Goal: Check status: Check status

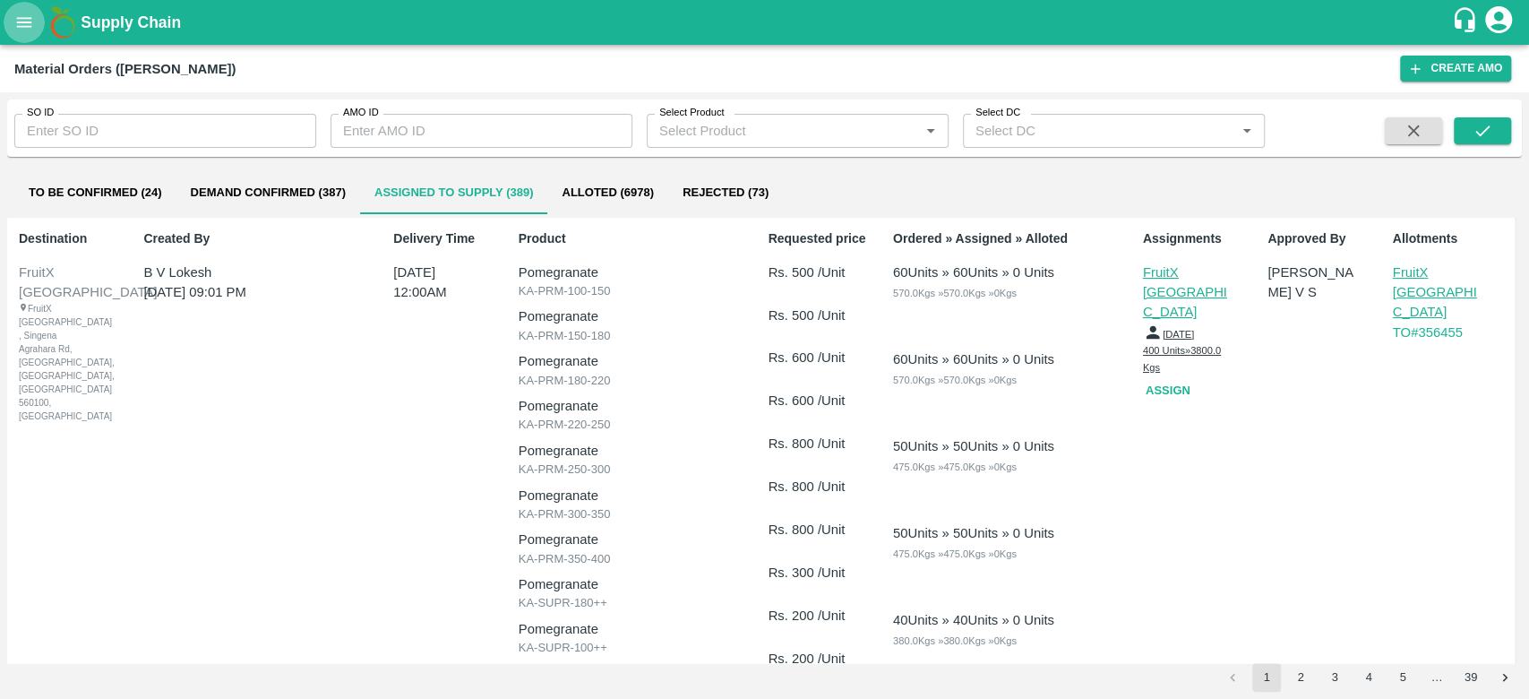
click at [18, 25] on icon "open drawer" at bounding box center [24, 22] width 15 height 10
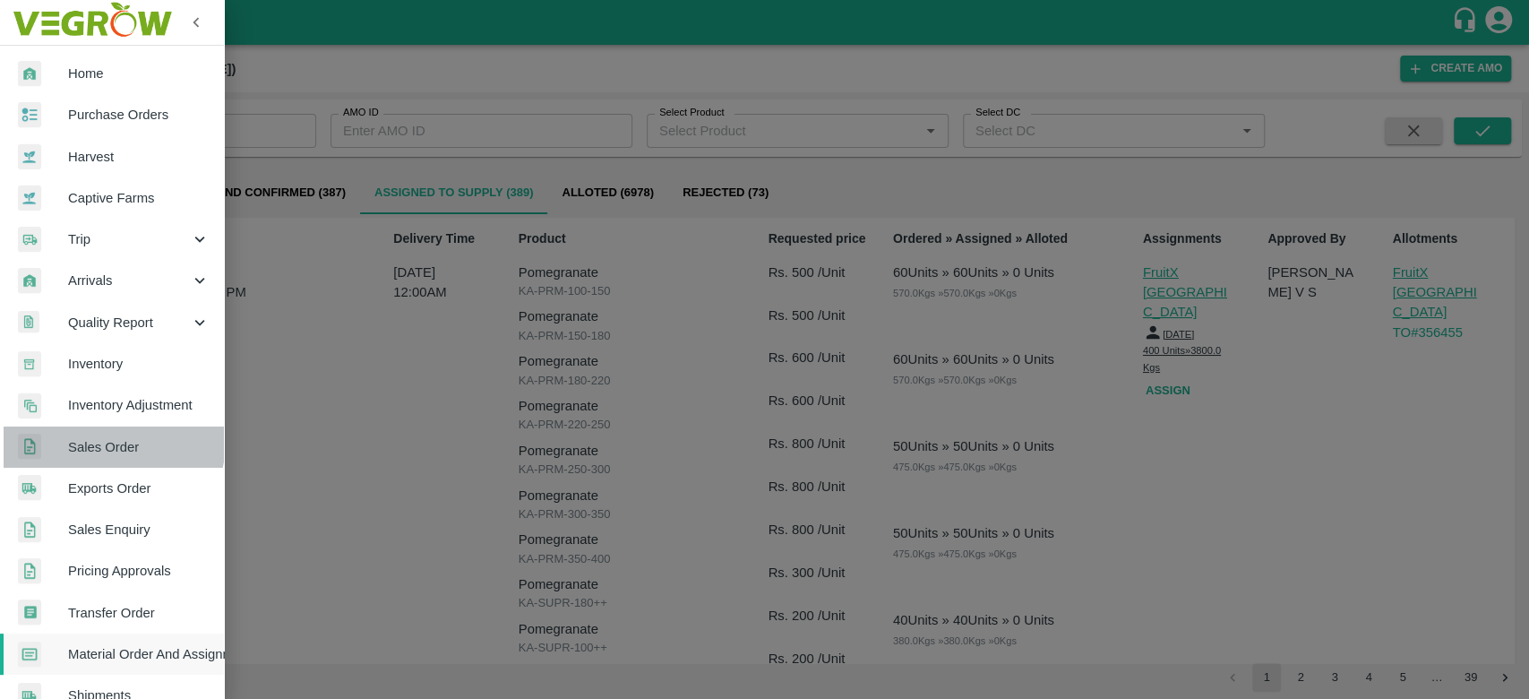
click at [108, 442] on span "Sales Order" at bounding box center [139, 447] width 142 height 20
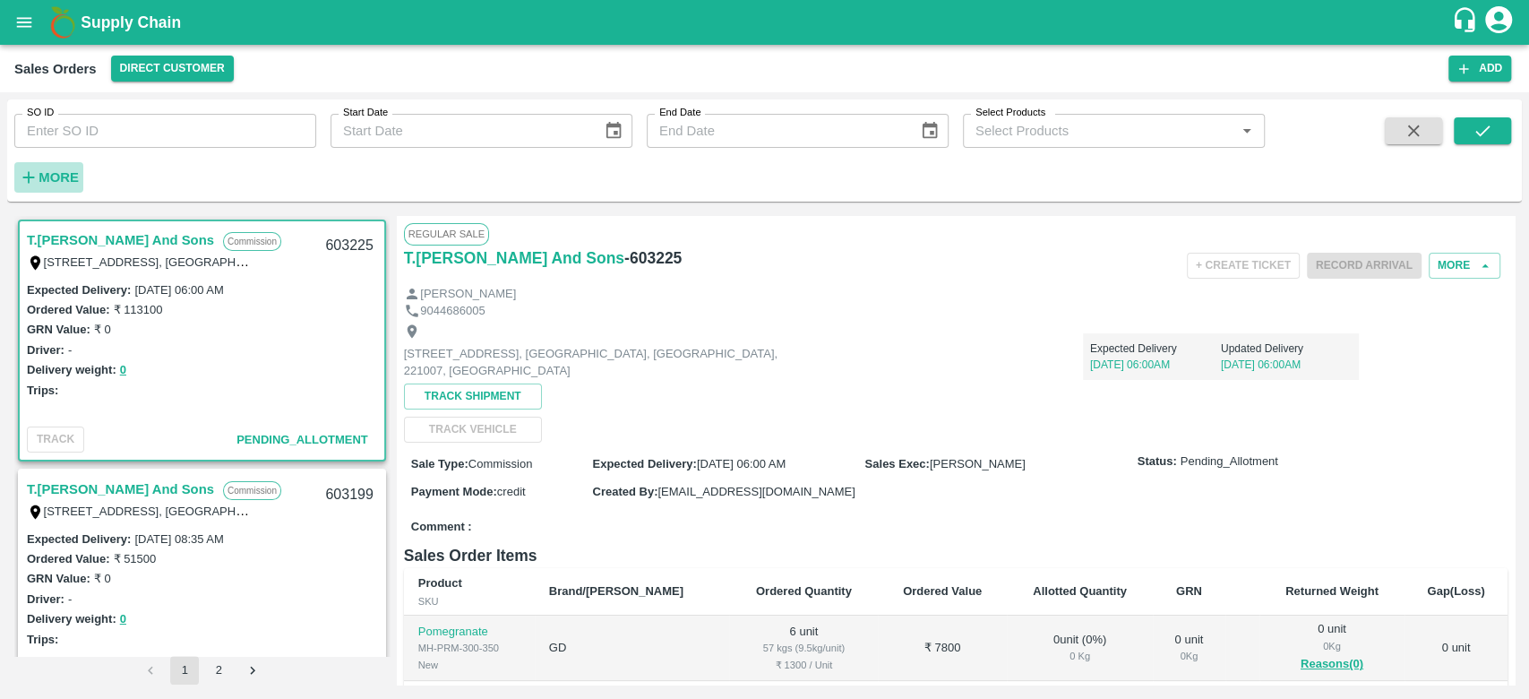
click at [36, 167] on button "More" at bounding box center [48, 177] width 69 height 30
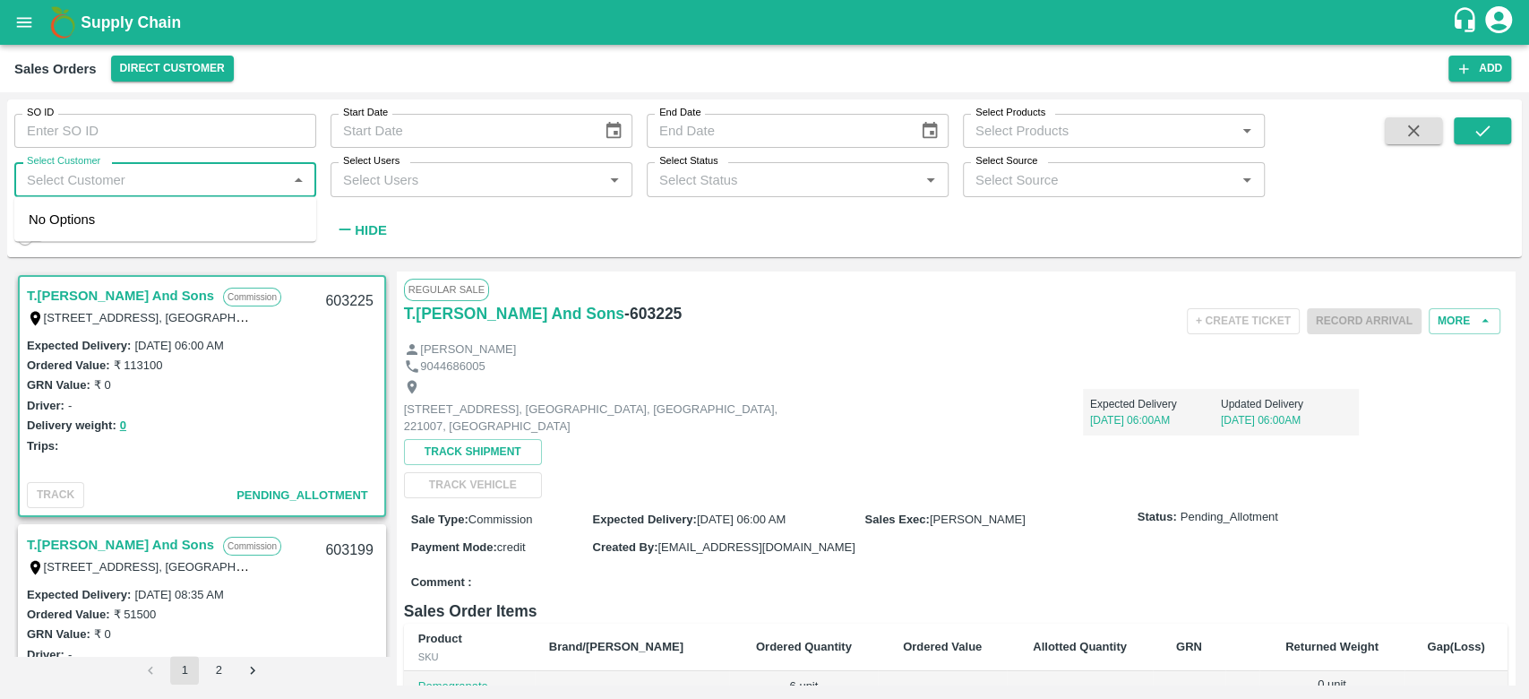
click at [64, 191] on input "Select Customer" at bounding box center [151, 179] width 262 height 23
type input "INIYA"
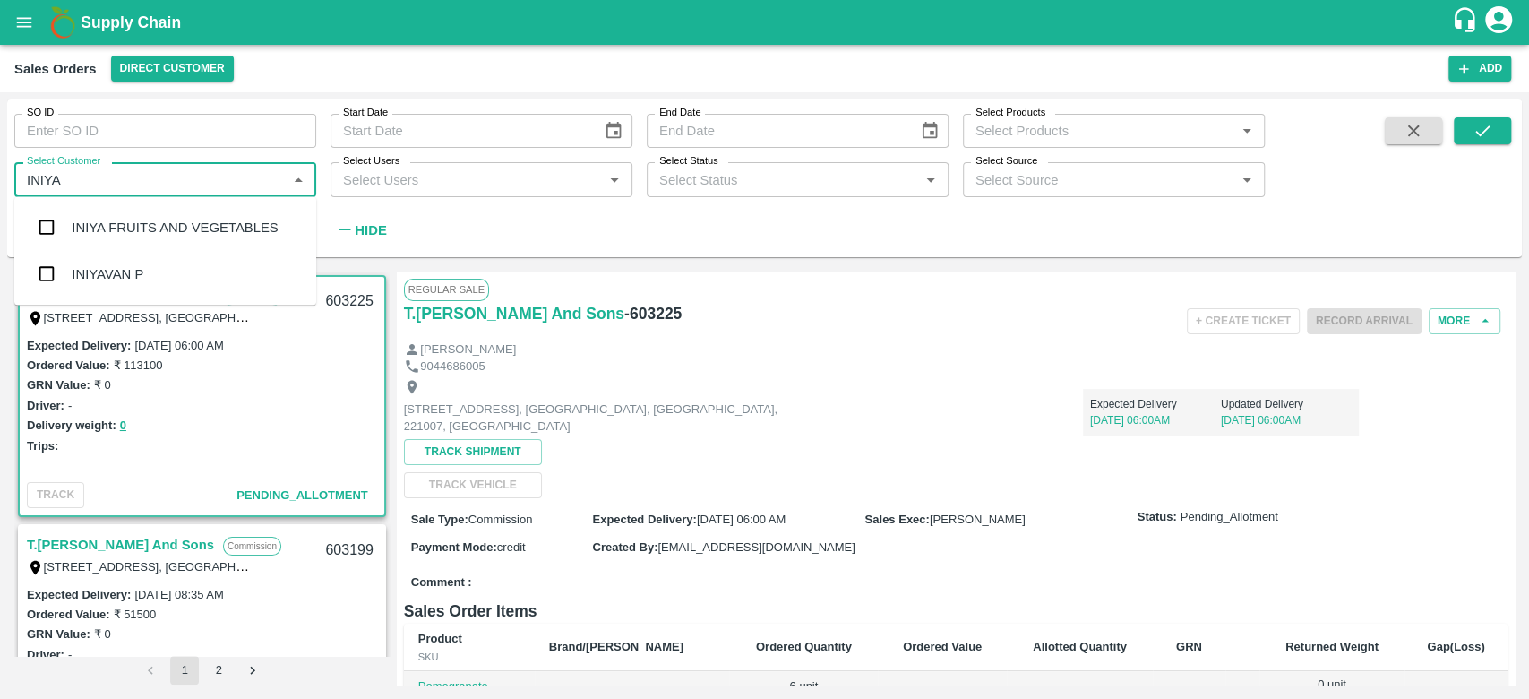
click at [64, 191] on input "Select Customer" at bounding box center [151, 179] width 262 height 23
click at [52, 224] on input "checkbox" at bounding box center [47, 228] width 36 height 36
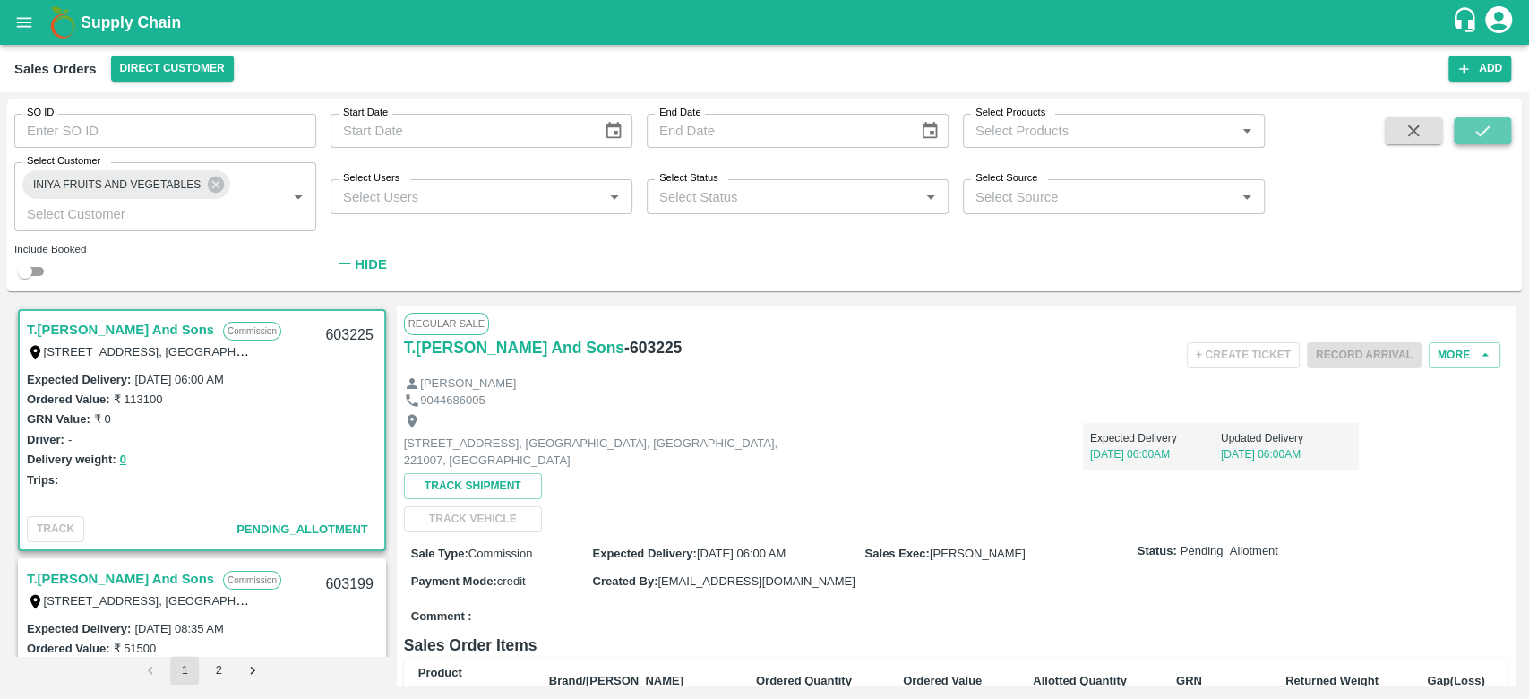
click at [1467, 133] on button "submit" at bounding box center [1482, 130] width 57 height 27
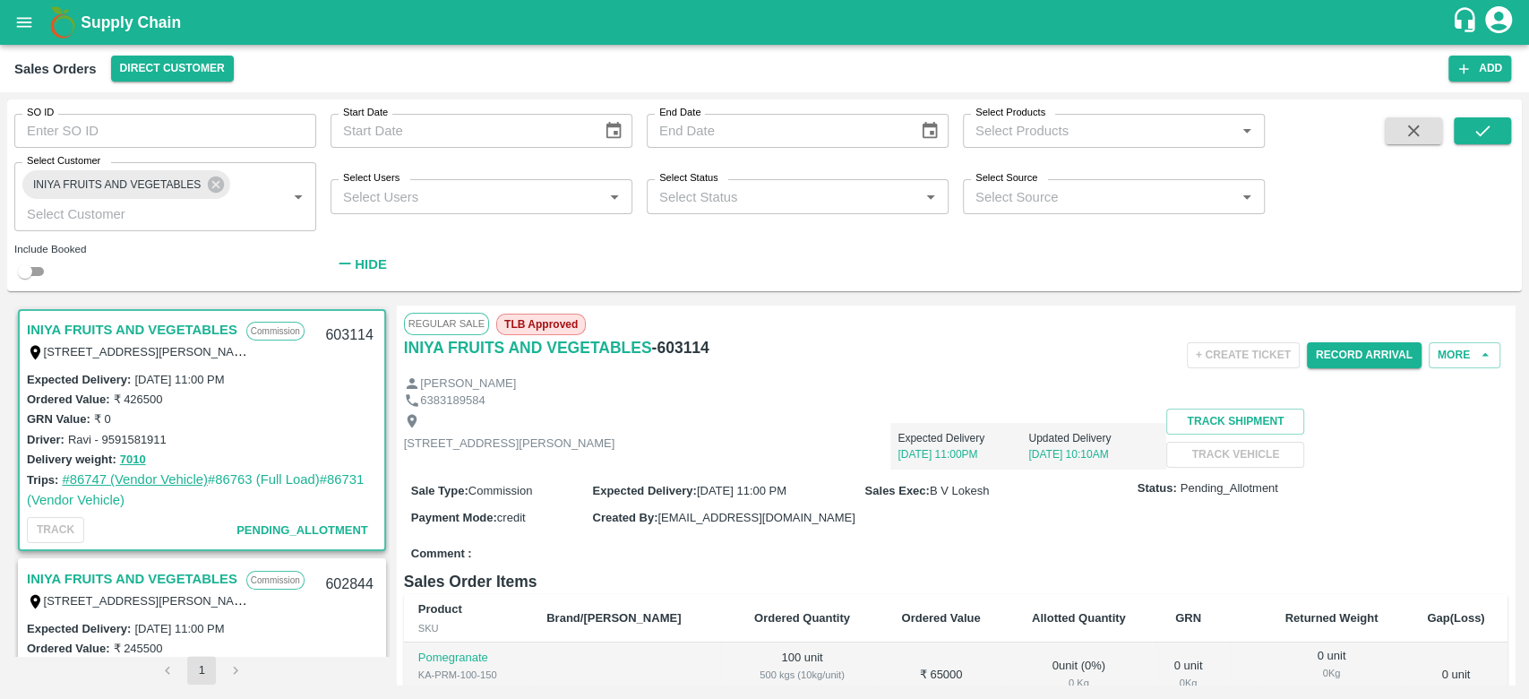
click at [132, 473] on link "#86747 (Vendor Vehicle)" at bounding box center [135, 479] width 146 height 14
click at [265, 479] on link "#86763 (Full Load)" at bounding box center [264, 479] width 112 height 14
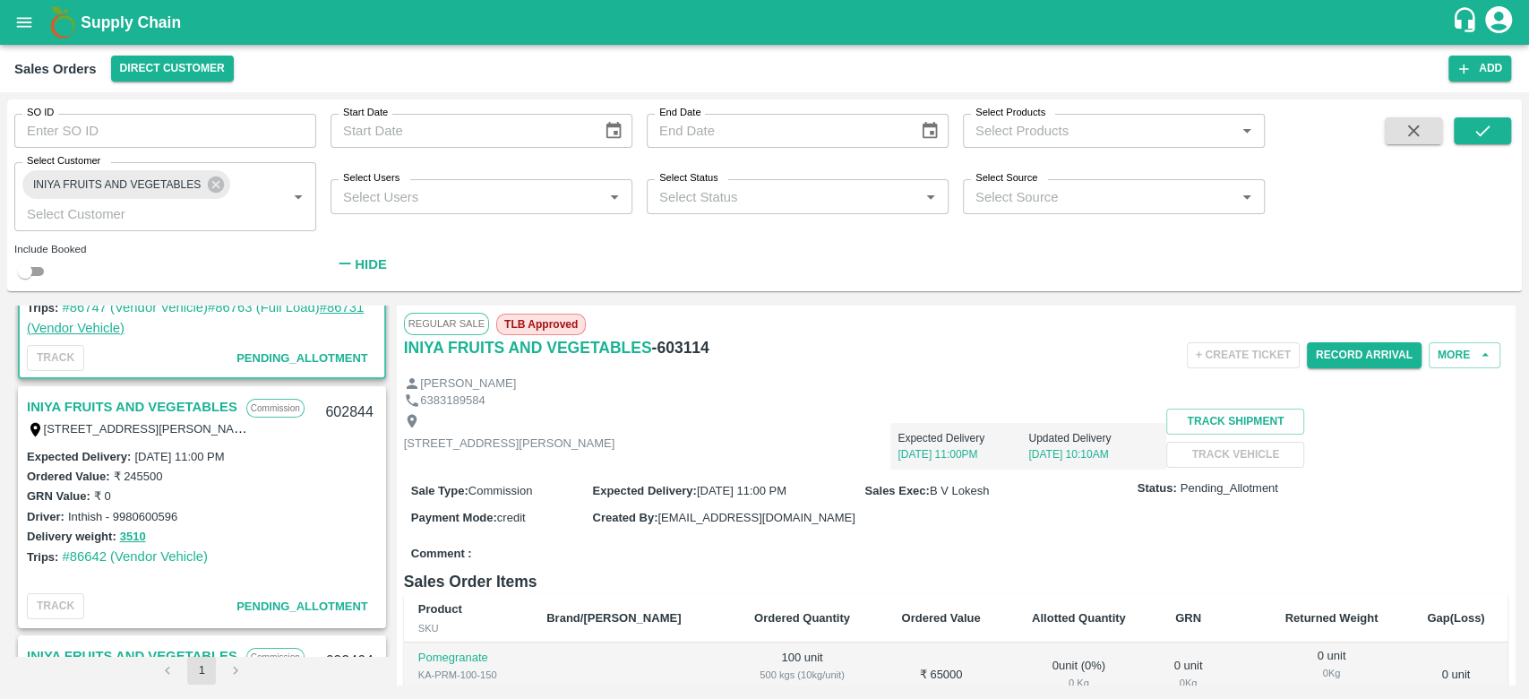
scroll to position [181, 0]
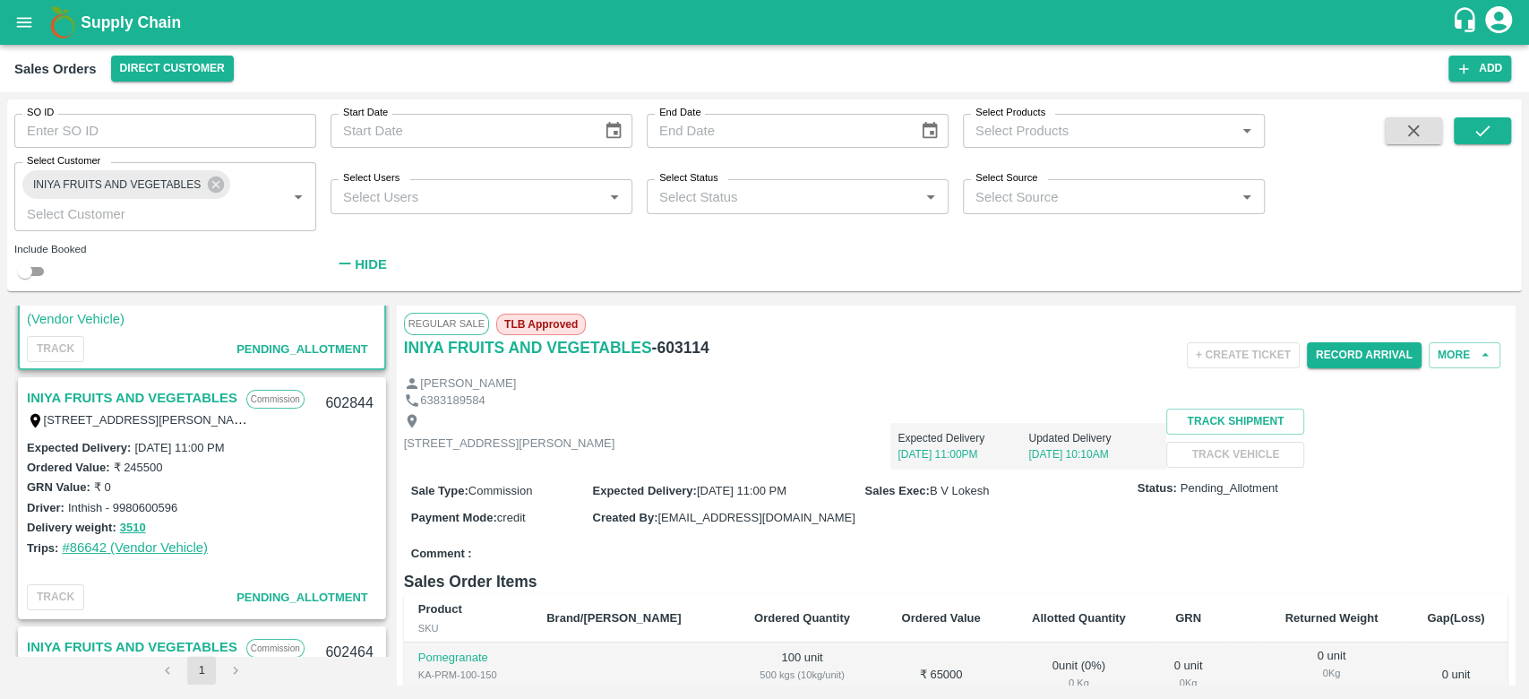
click at [150, 546] on link "#86642 (Vendor Vehicle)" at bounding box center [135, 547] width 146 height 14
click at [130, 521] on button "3510" at bounding box center [133, 528] width 26 height 21
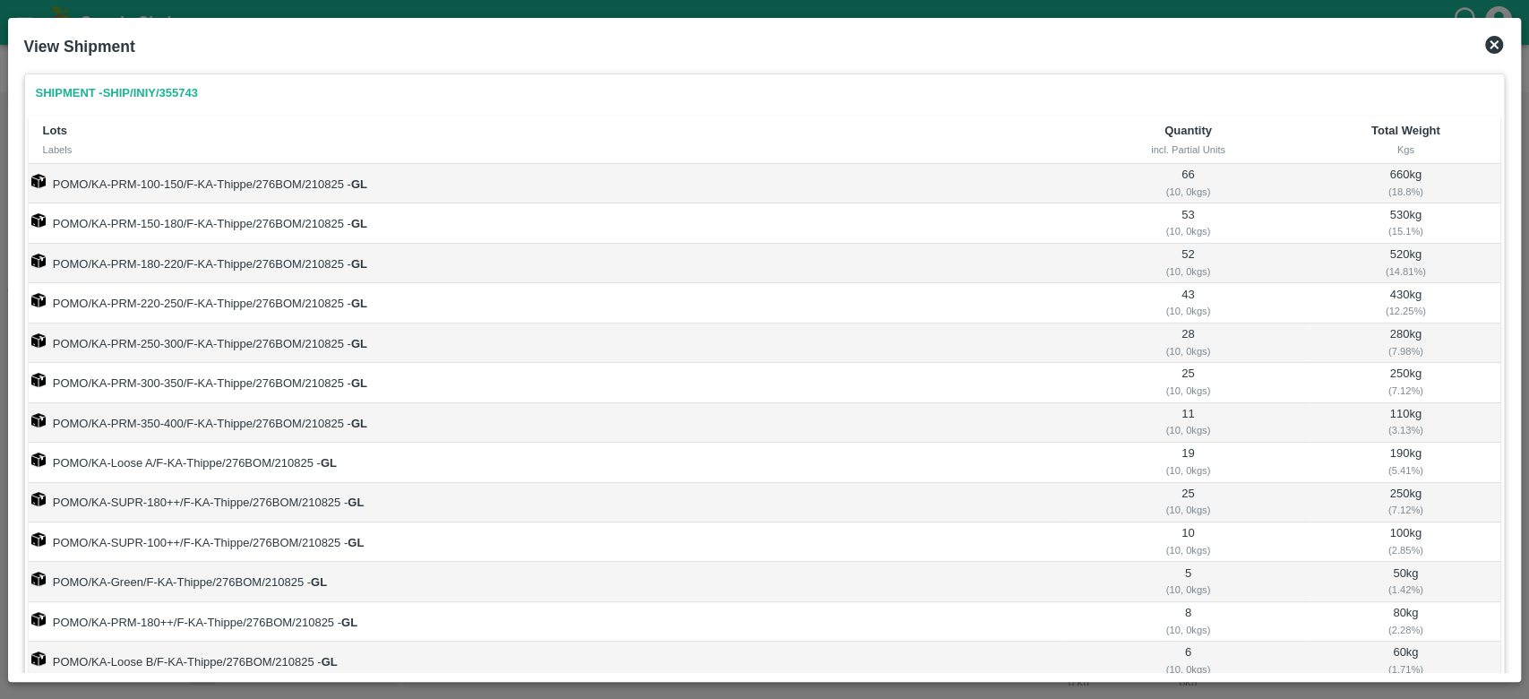
scroll to position [94, 0]
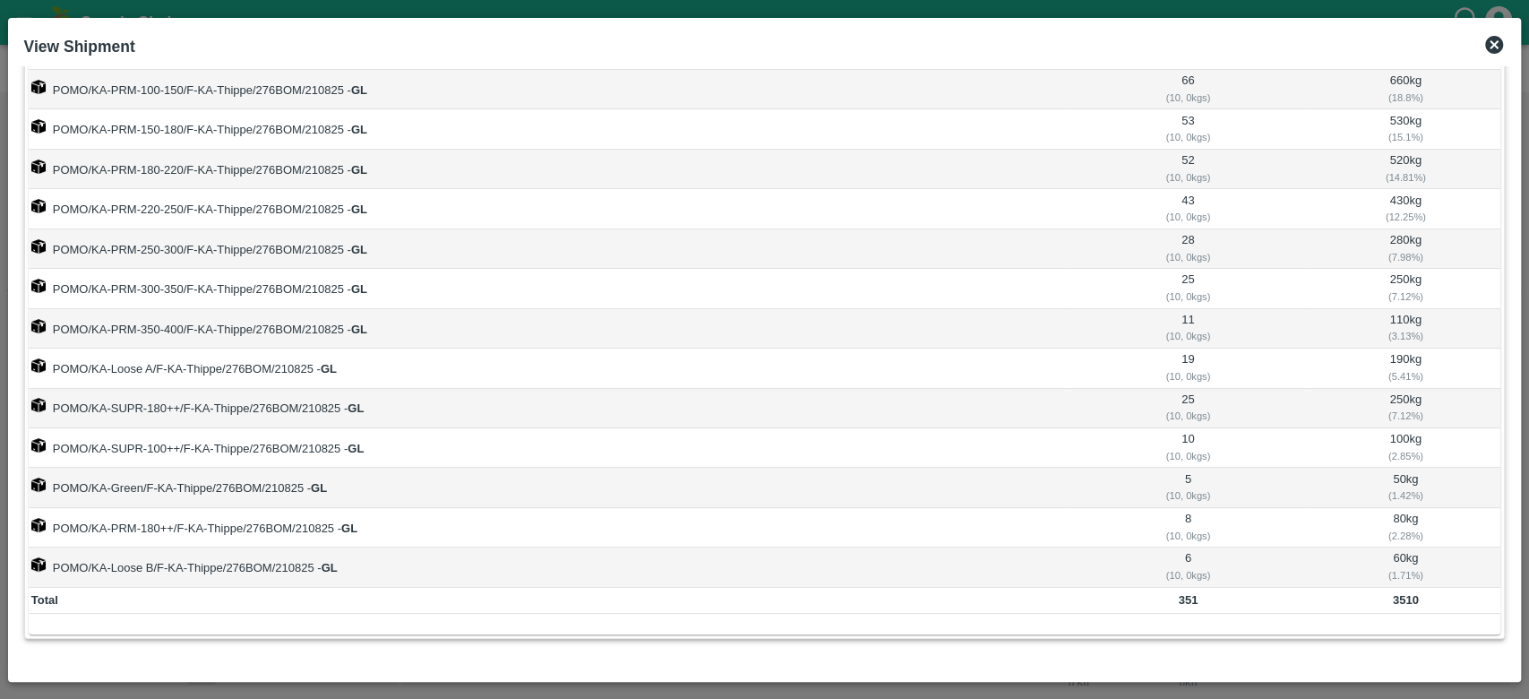
click at [1491, 49] on icon at bounding box center [1494, 45] width 18 height 18
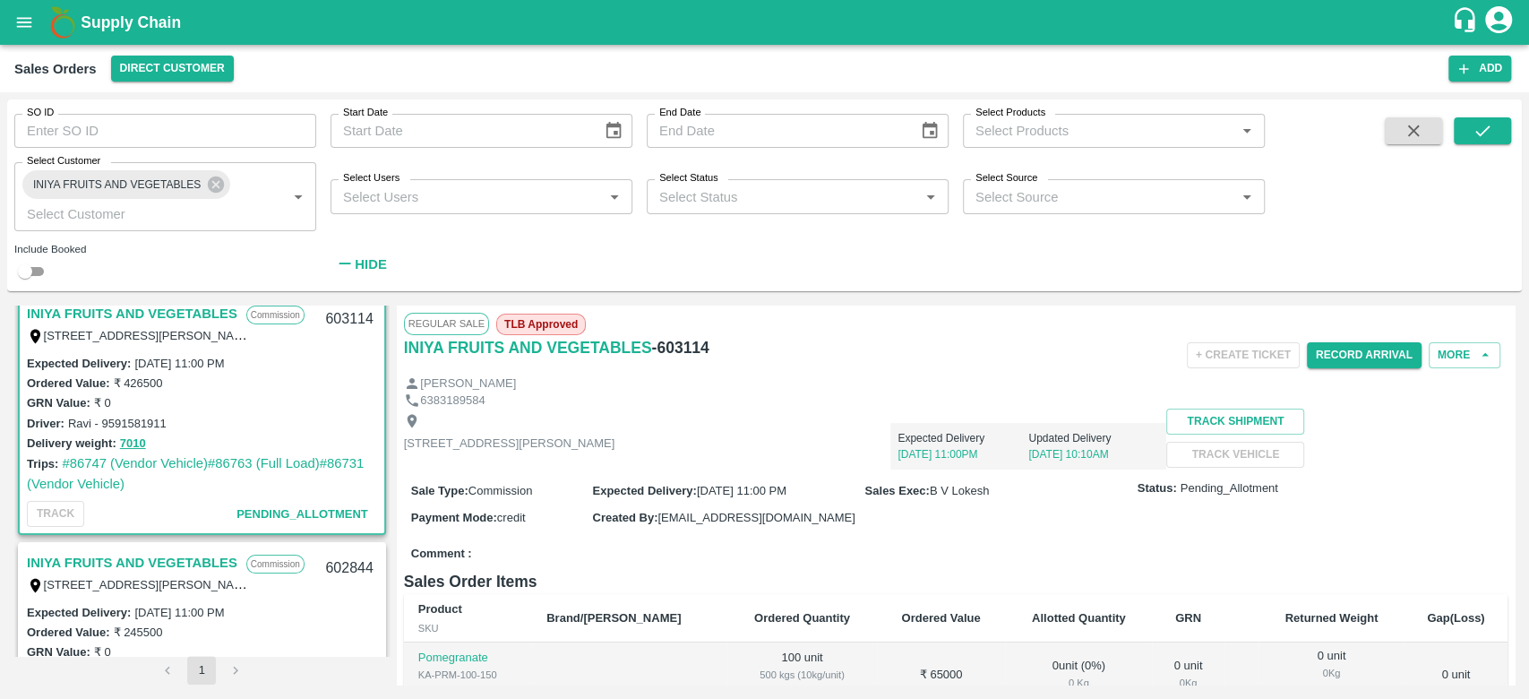
scroll to position [15, 0]
click at [43, 486] on link "#86731 (Vendor Vehicle)" at bounding box center [195, 474] width 337 height 34
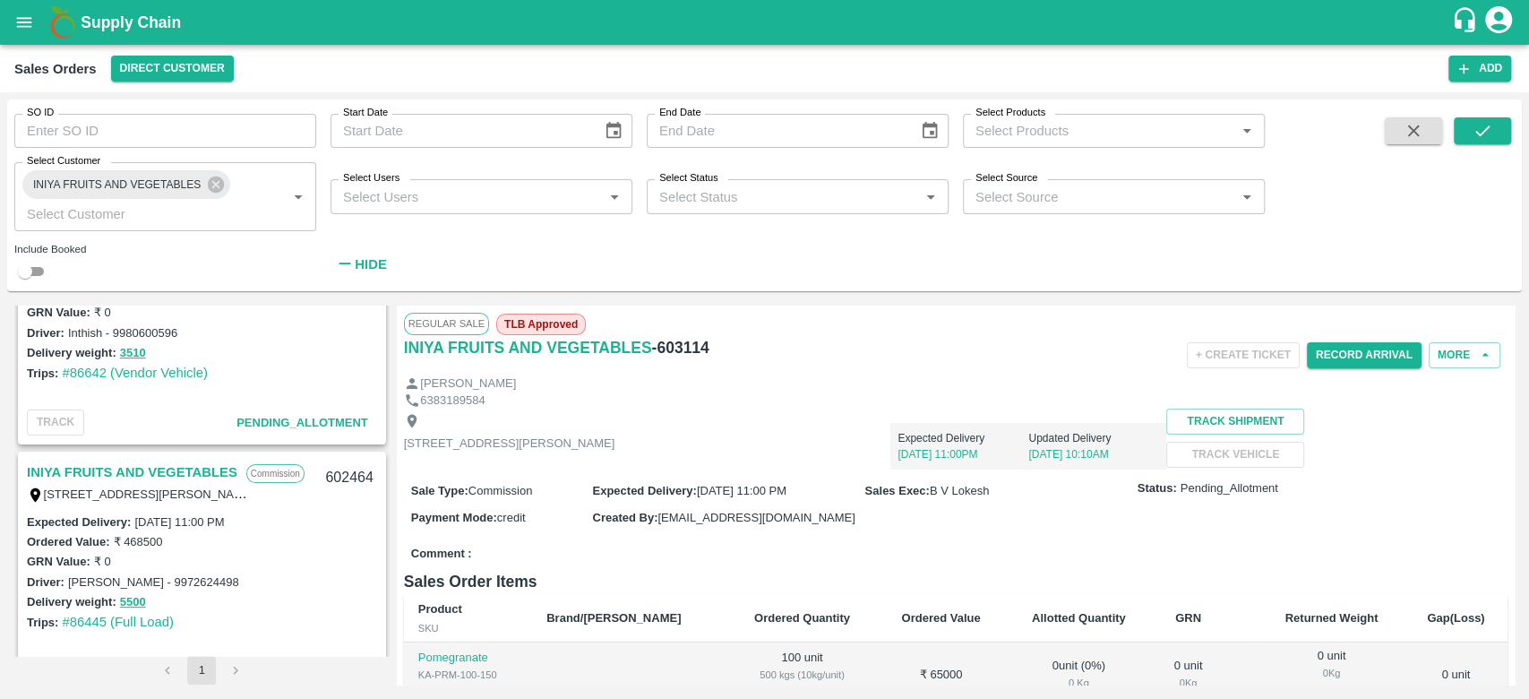
scroll to position [398, 0]
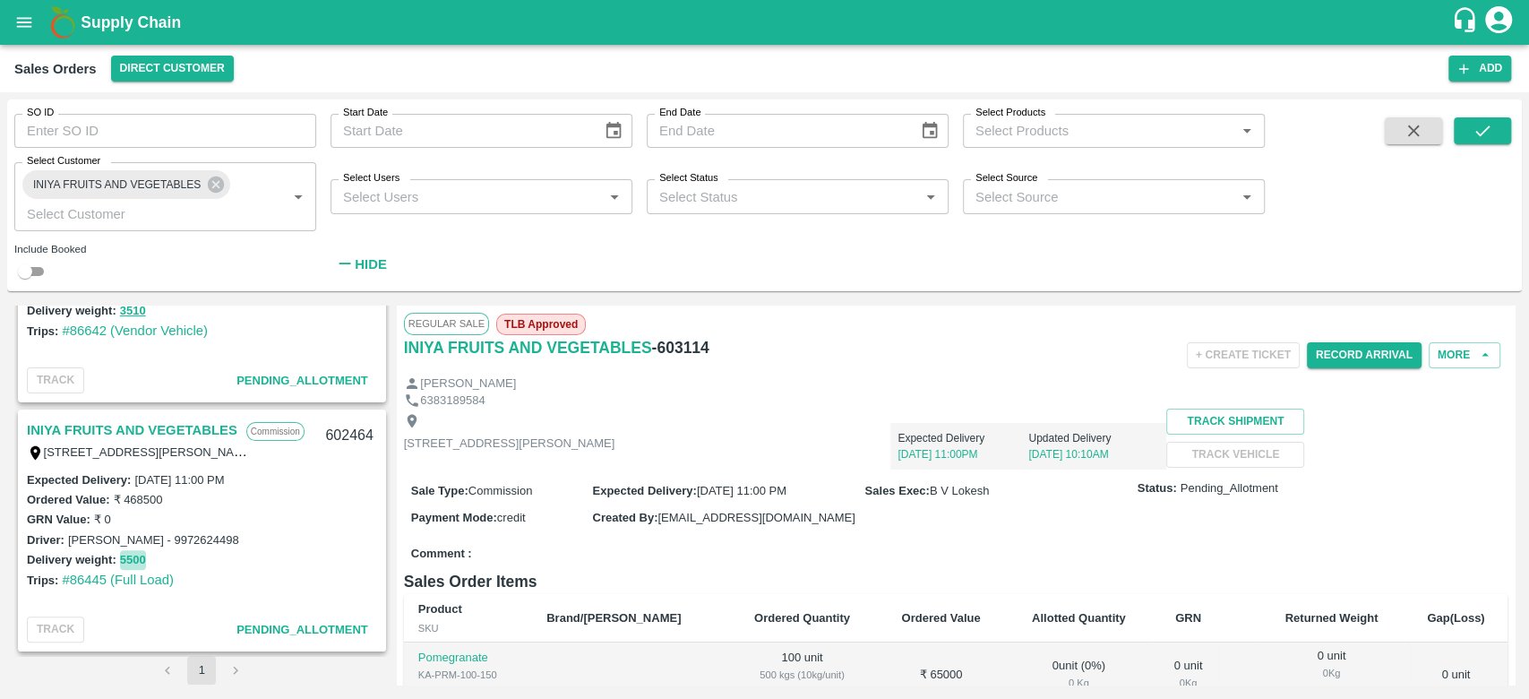
click at [132, 550] on button "5500" at bounding box center [133, 560] width 26 height 21
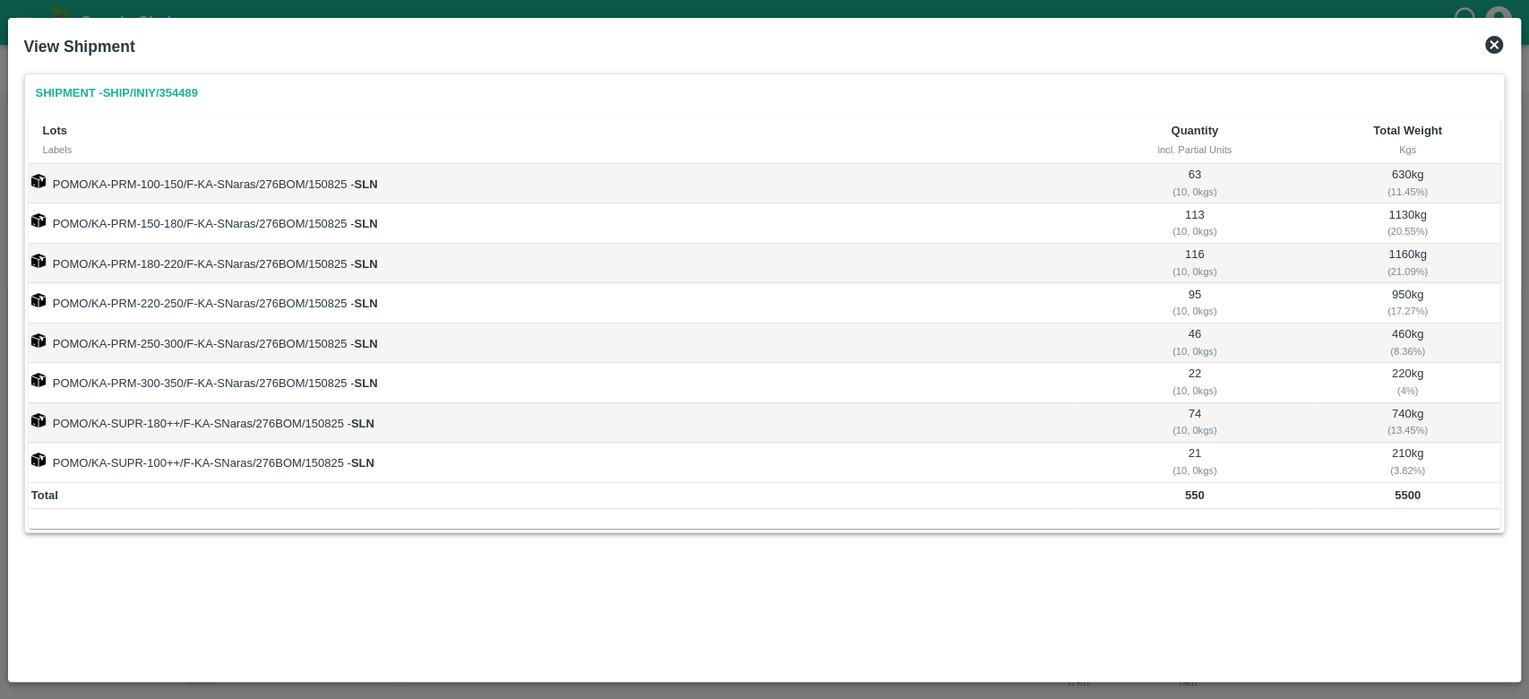
click at [1493, 46] on icon at bounding box center [1495, 45] width 22 height 22
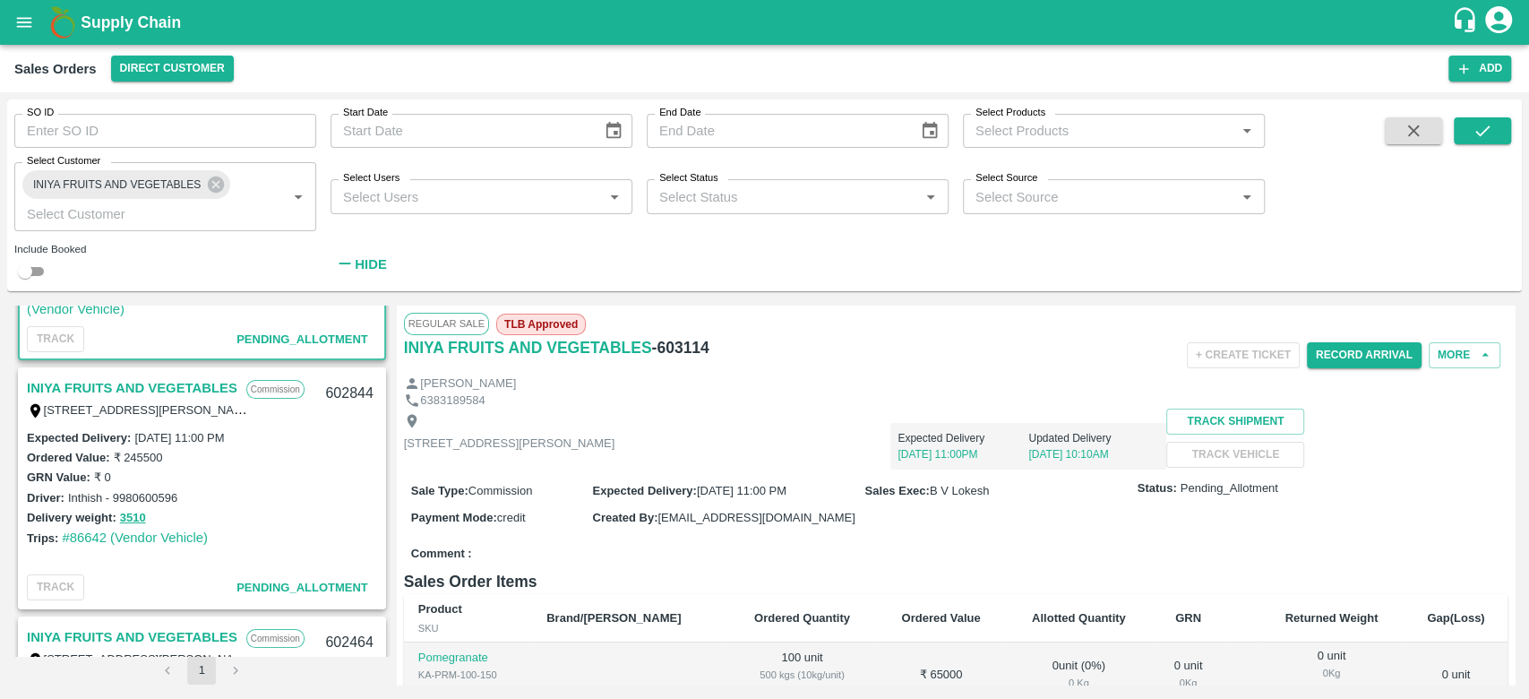
scroll to position [97, 0]
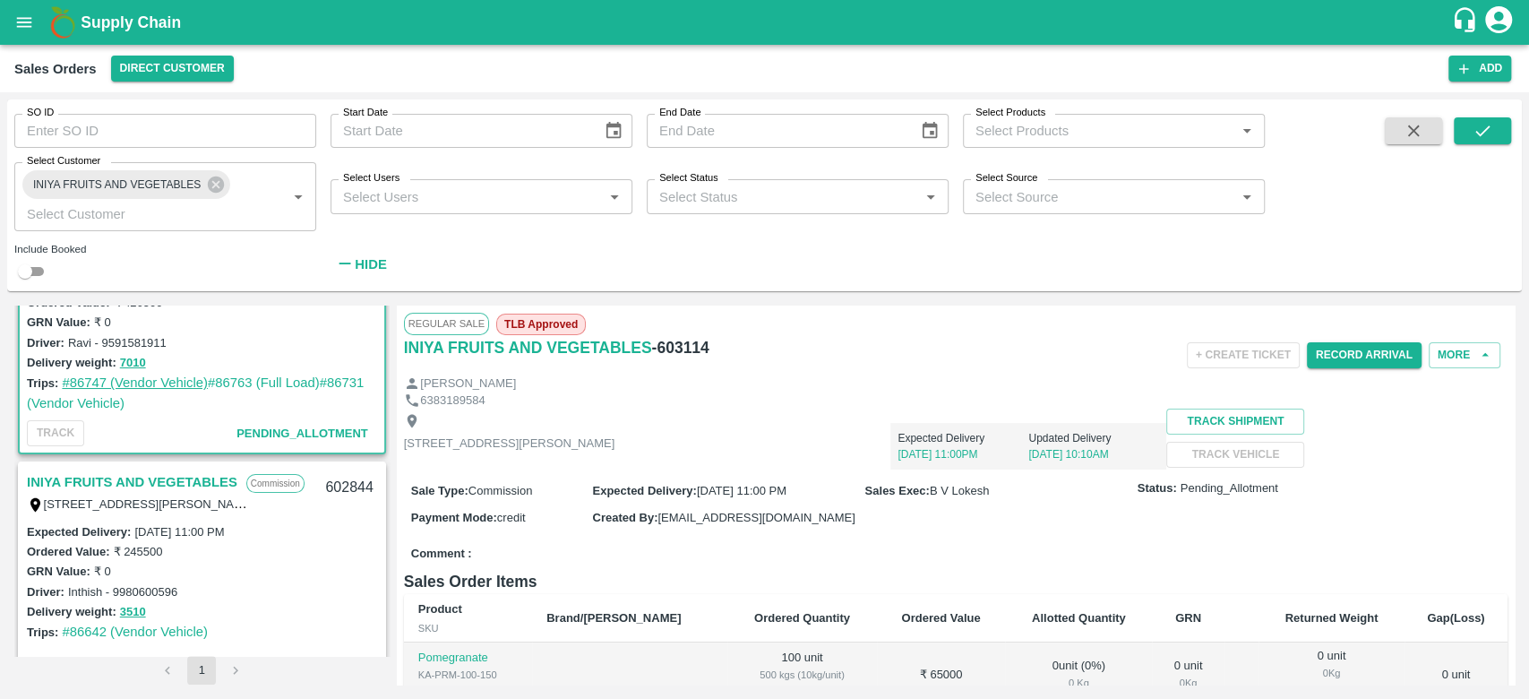
click at [122, 379] on link "#86747 (Vendor Vehicle)" at bounding box center [135, 382] width 146 height 14
click at [129, 357] on button "7010" at bounding box center [133, 363] width 26 height 21
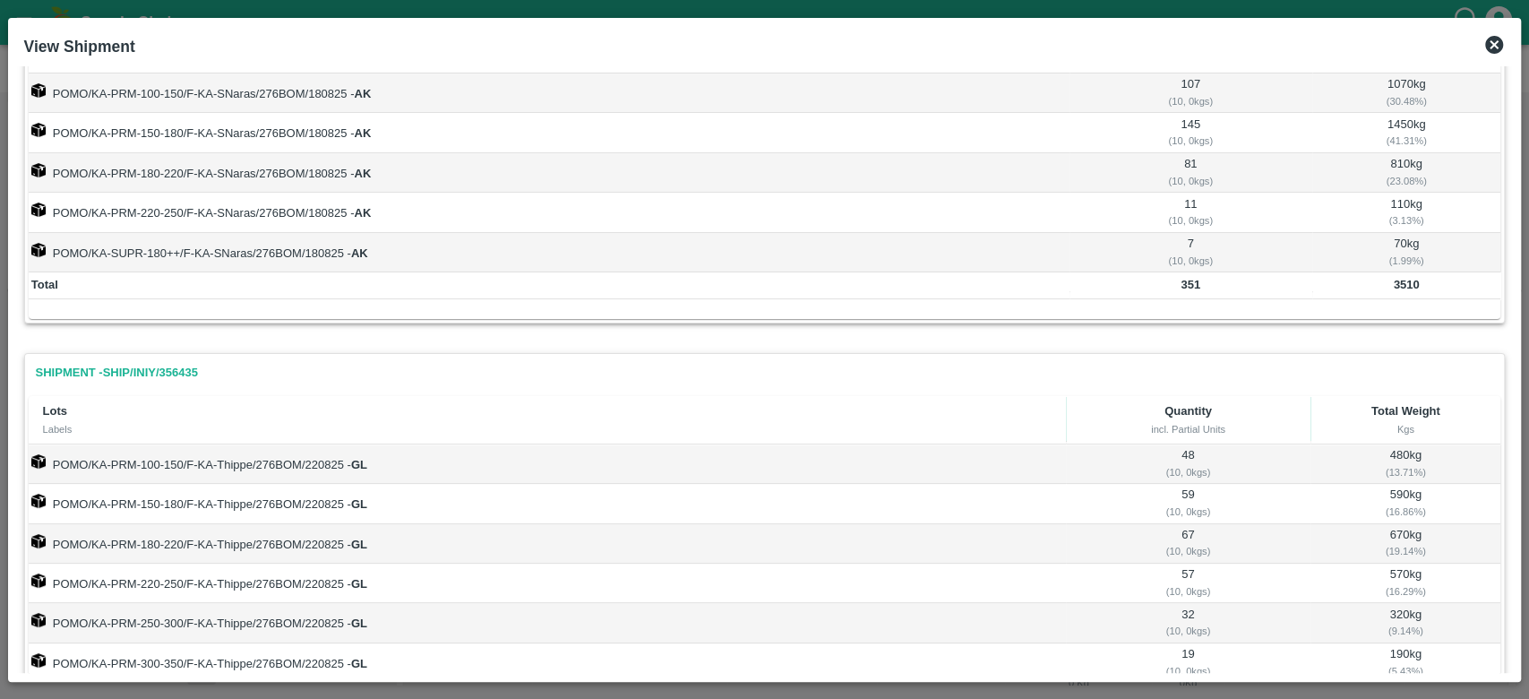
scroll to position [0, 0]
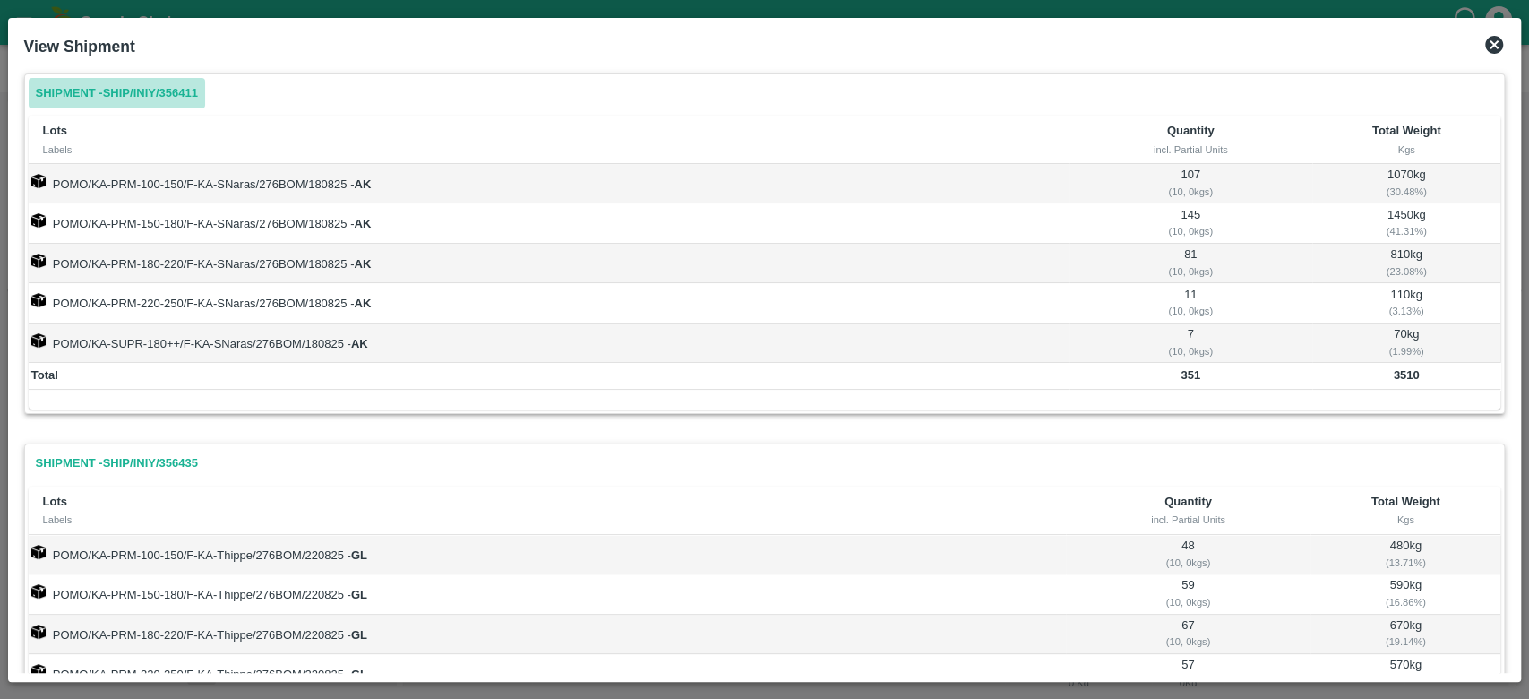
click at [191, 93] on link "Shipment - SHIP/INIY/356411" at bounding box center [117, 93] width 176 height 31
click at [1486, 46] on icon at bounding box center [1494, 45] width 18 height 18
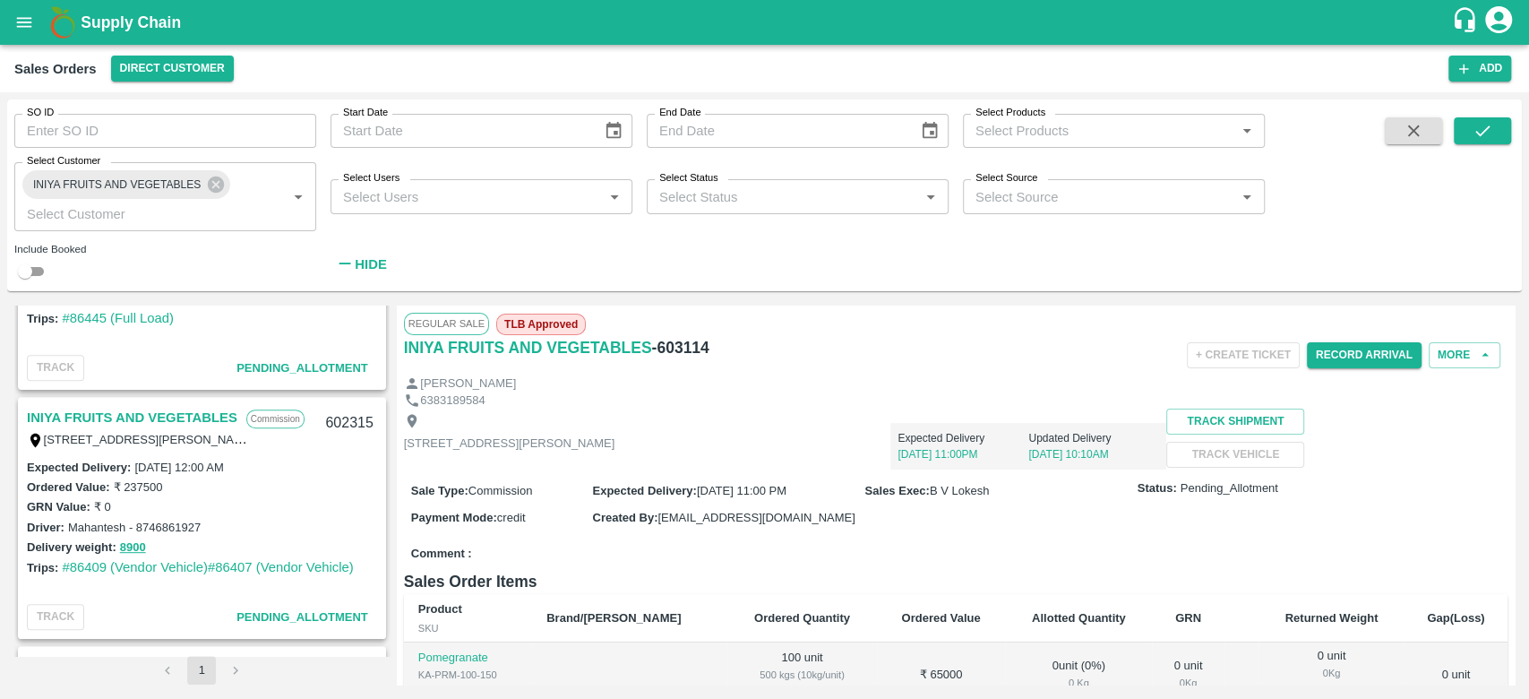
scroll to position [661, 0]
click at [139, 541] on button "8900" at bounding box center [133, 546] width 26 height 21
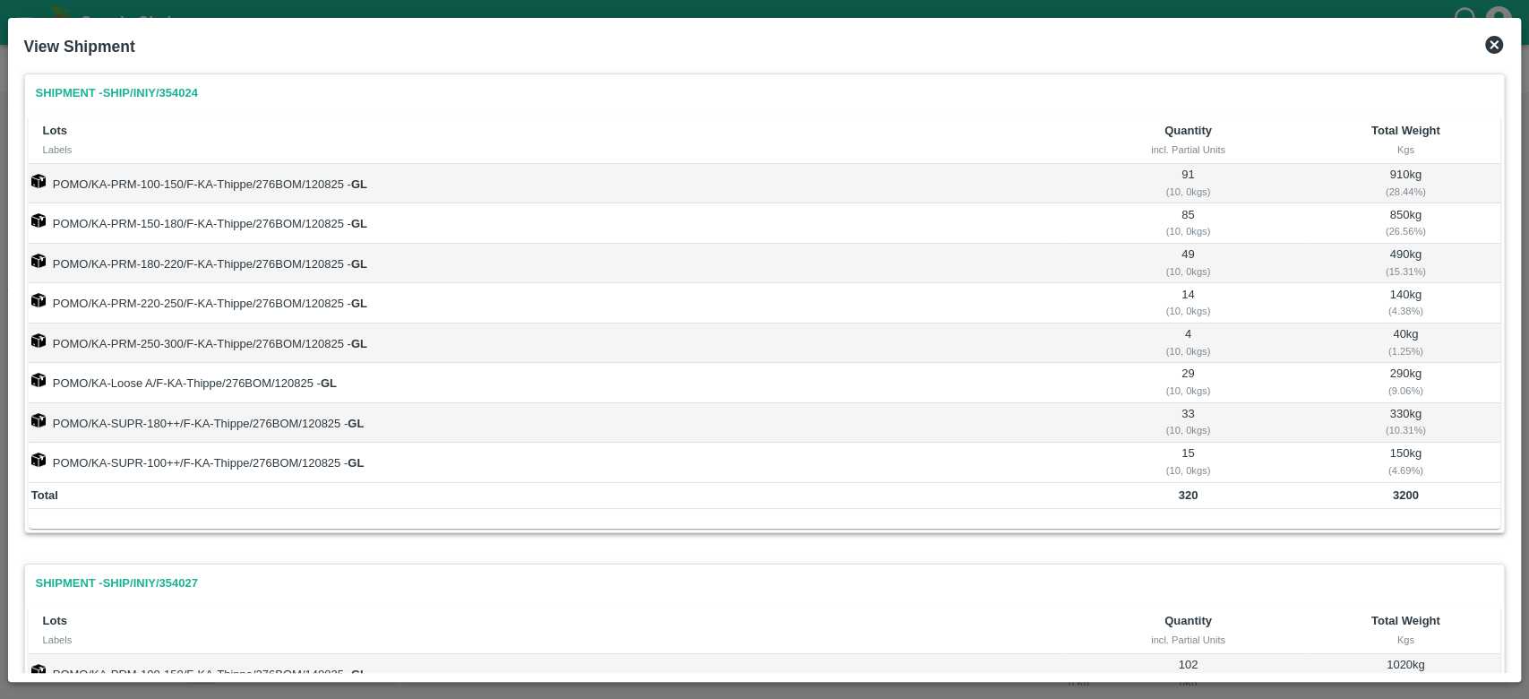
scroll to position [504, 0]
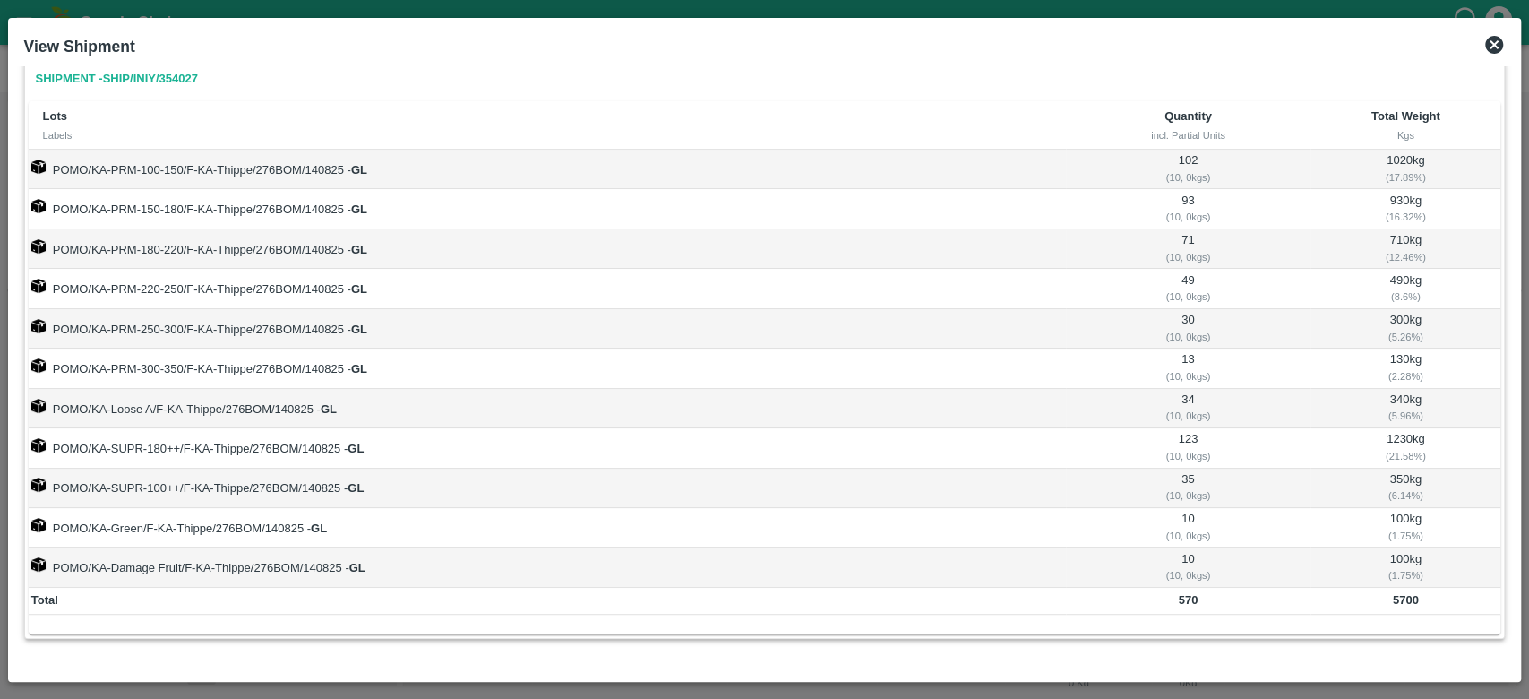
click at [1482, 43] on div "View Shipment" at bounding box center [765, 46] width 1496 height 39
click at [1493, 44] on icon at bounding box center [1495, 45] width 22 height 22
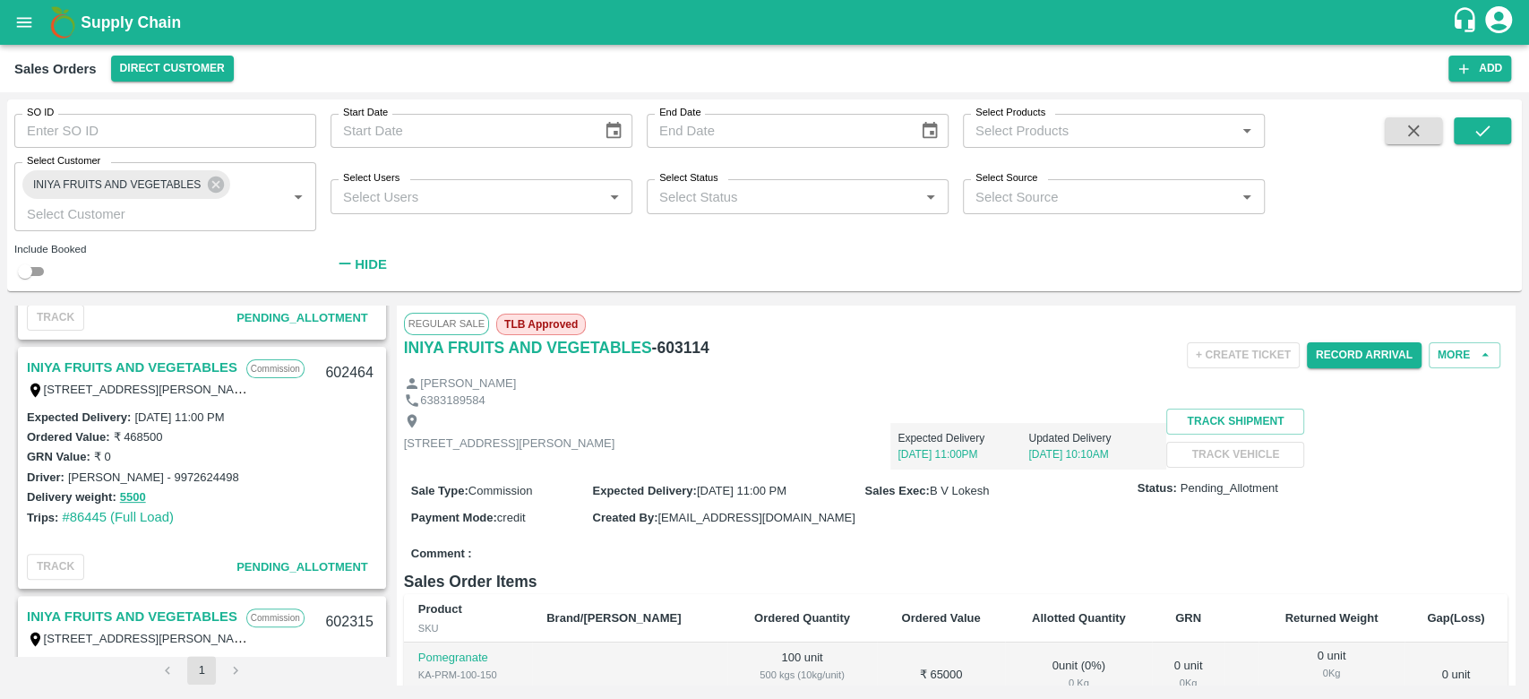
scroll to position [455, 0]
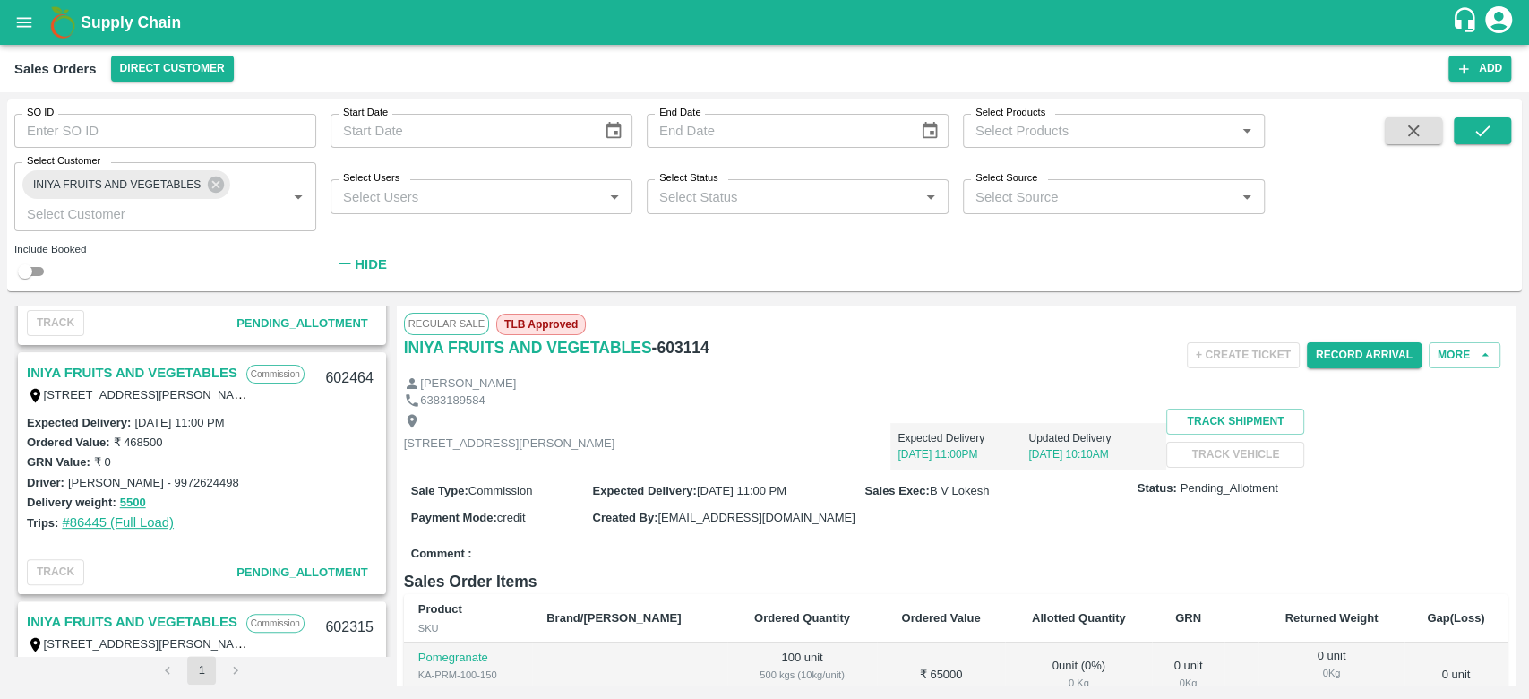
click at [143, 516] on link "#86445 (Full Load)" at bounding box center [118, 522] width 112 height 14
click at [136, 493] on button "5500" at bounding box center [133, 503] width 26 height 21
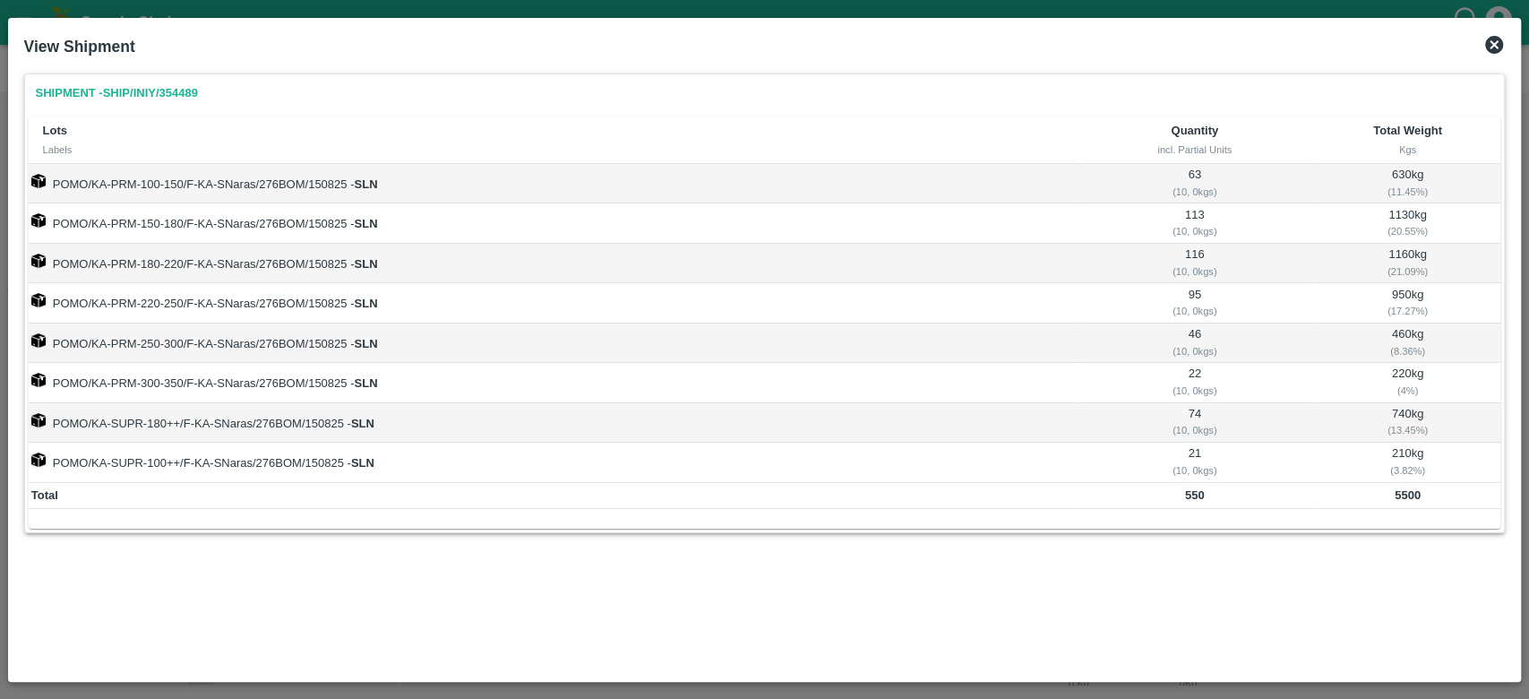
click at [1491, 47] on icon at bounding box center [1495, 45] width 22 height 22
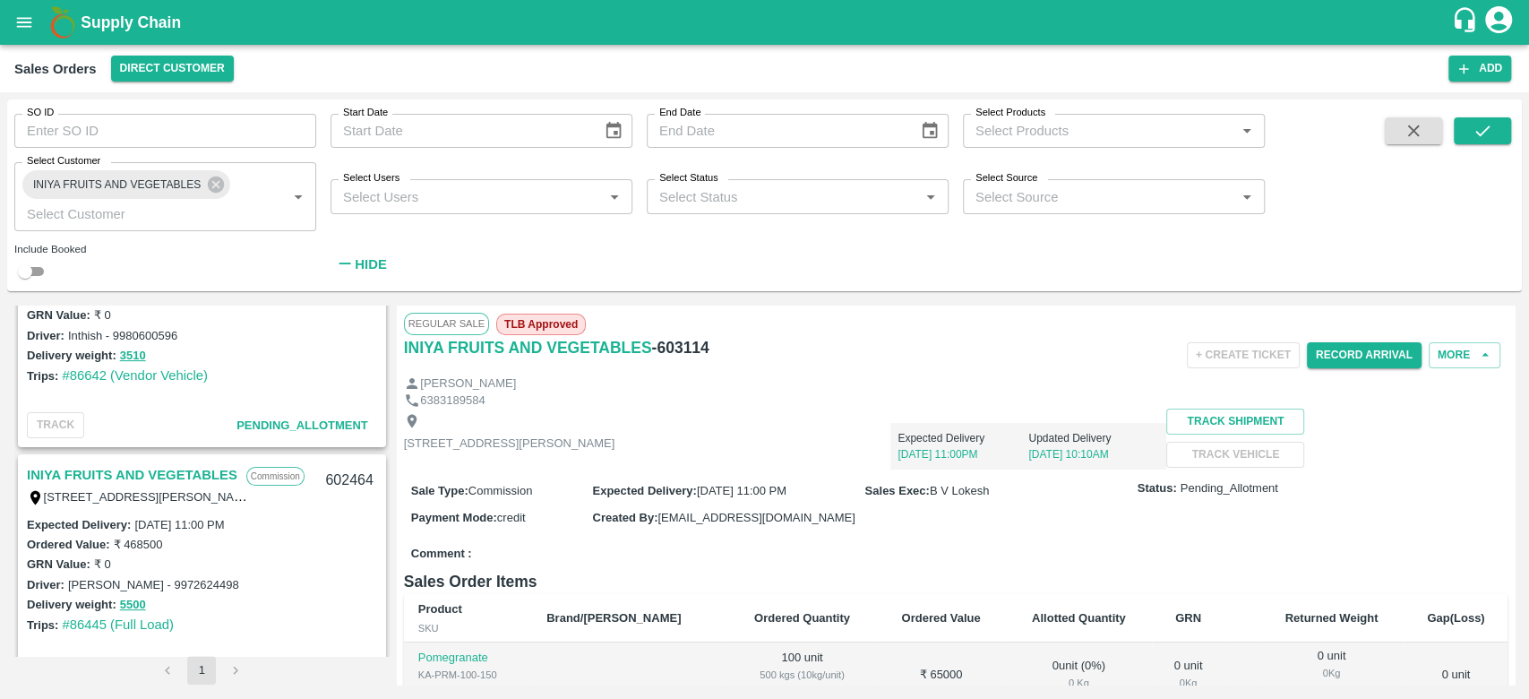
scroll to position [336, 0]
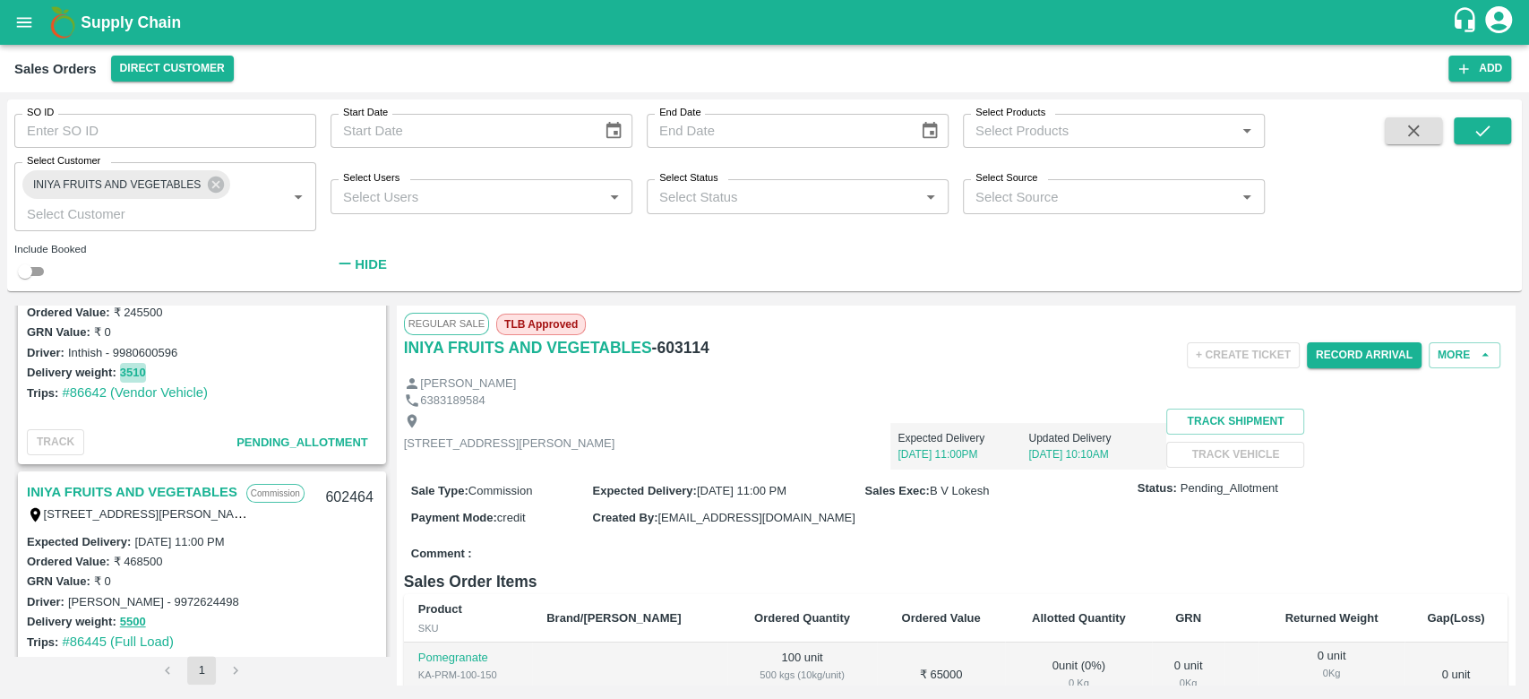
click at [126, 371] on button "3510" at bounding box center [133, 373] width 26 height 21
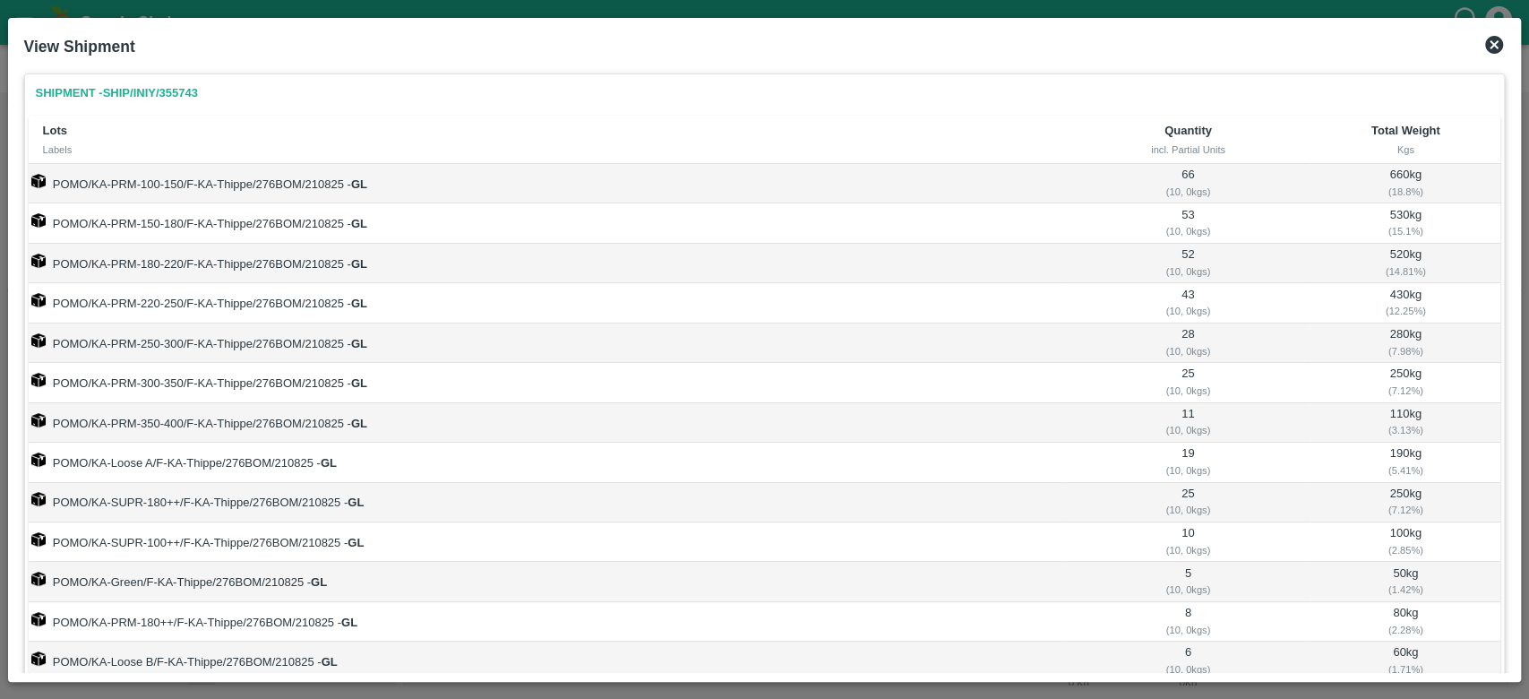
scroll to position [94, 0]
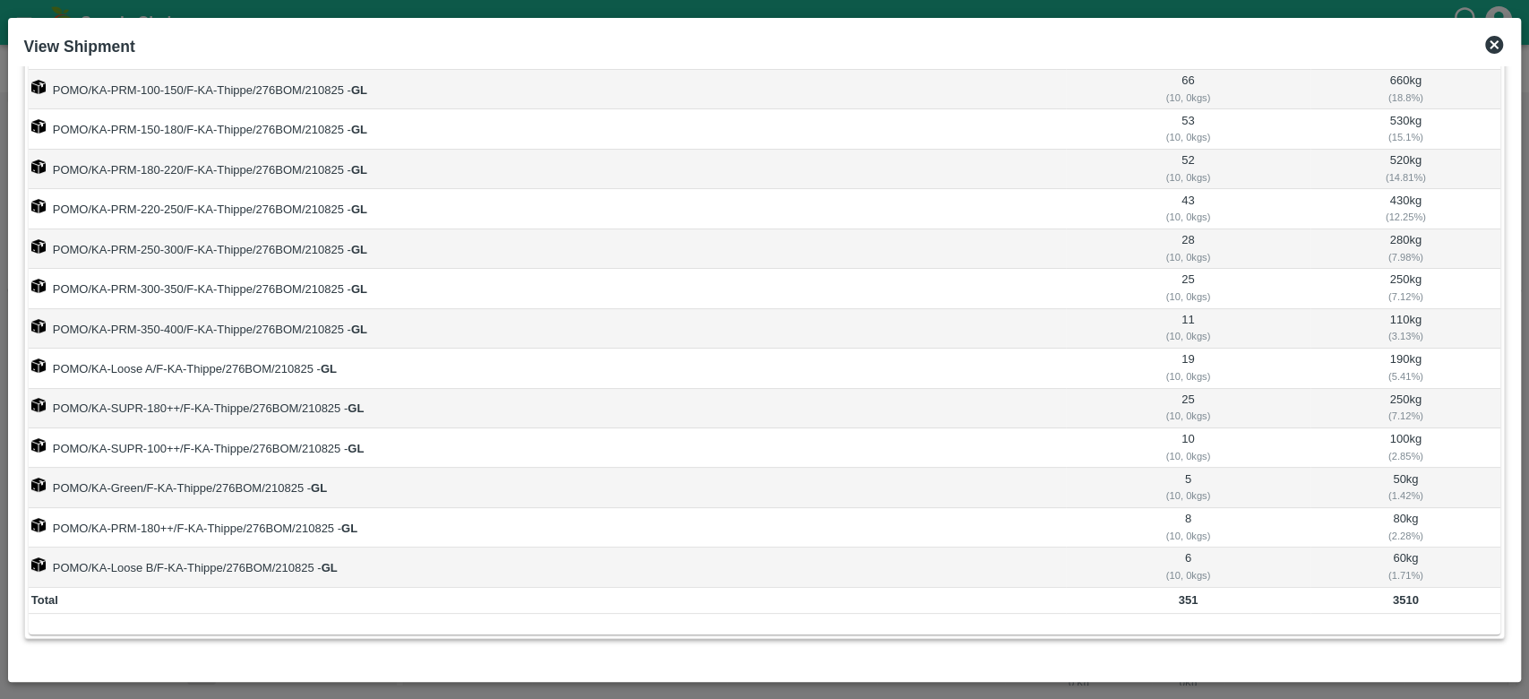
click at [1491, 46] on icon at bounding box center [1494, 45] width 18 height 18
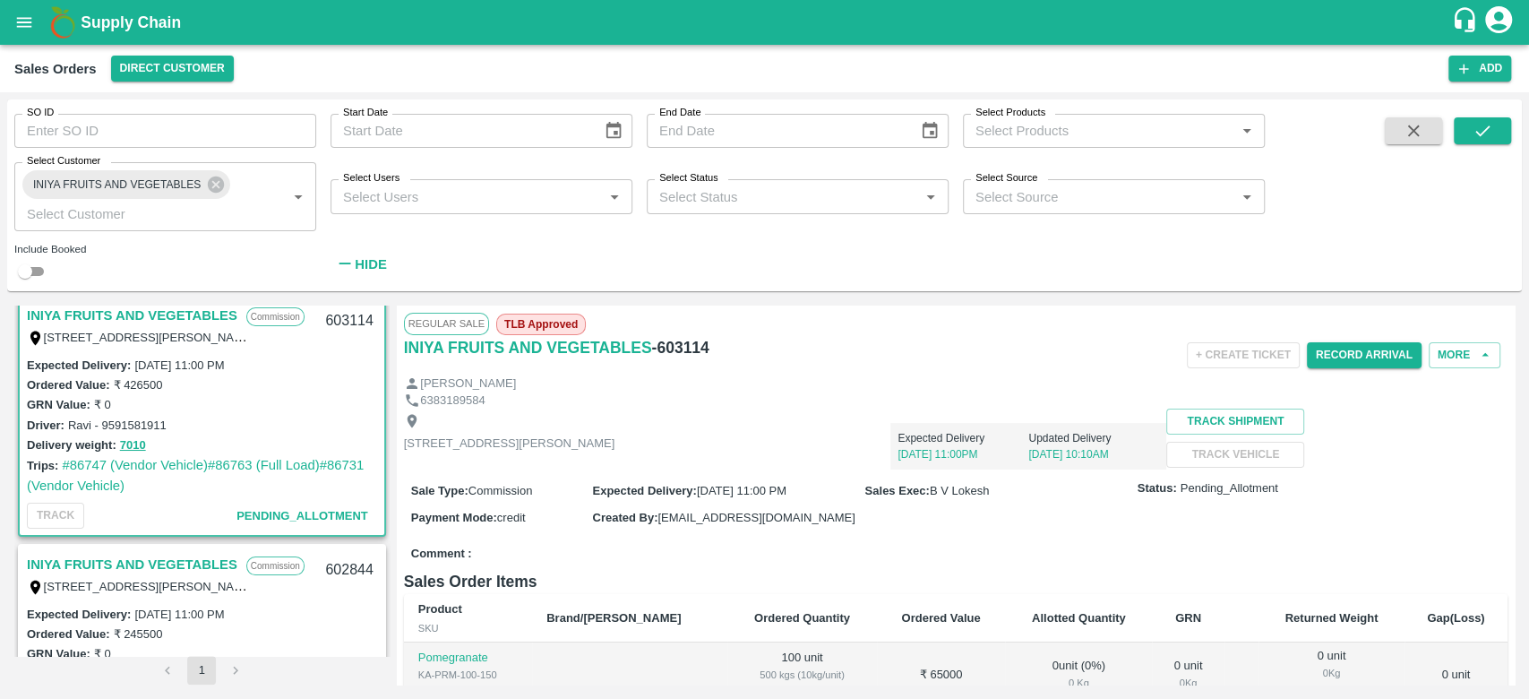
scroll to position [13, 0]
